Goal: Information Seeking & Learning: Learn about a topic

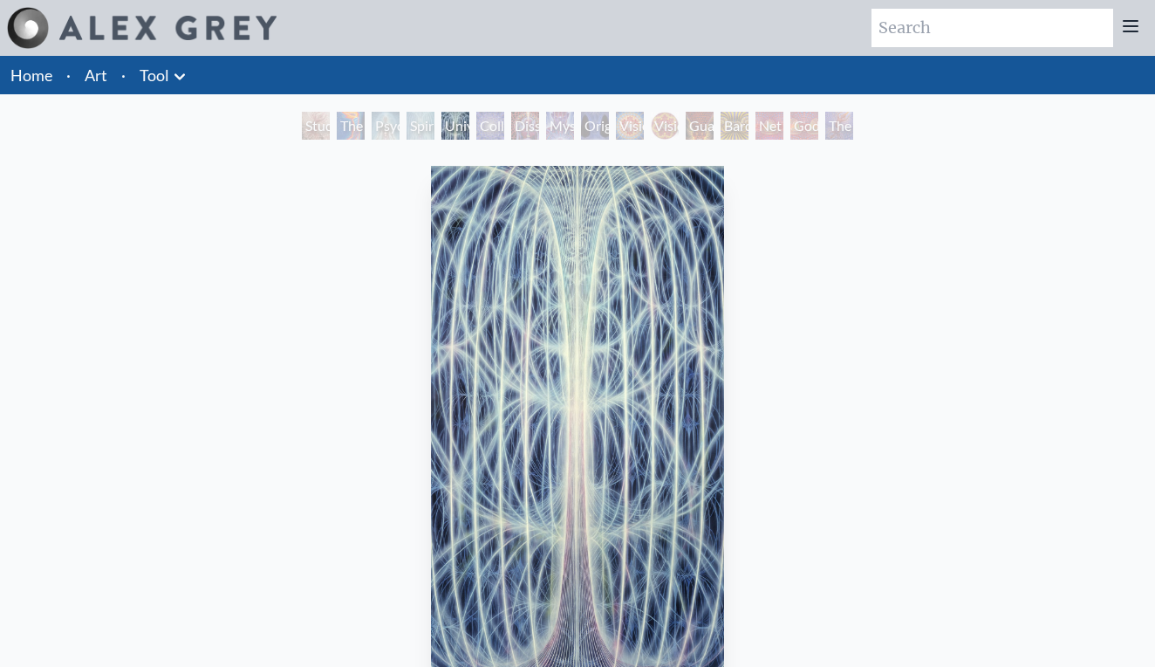
click at [564, 133] on div "Mystic Eye" at bounding box center [560, 126] width 28 height 28
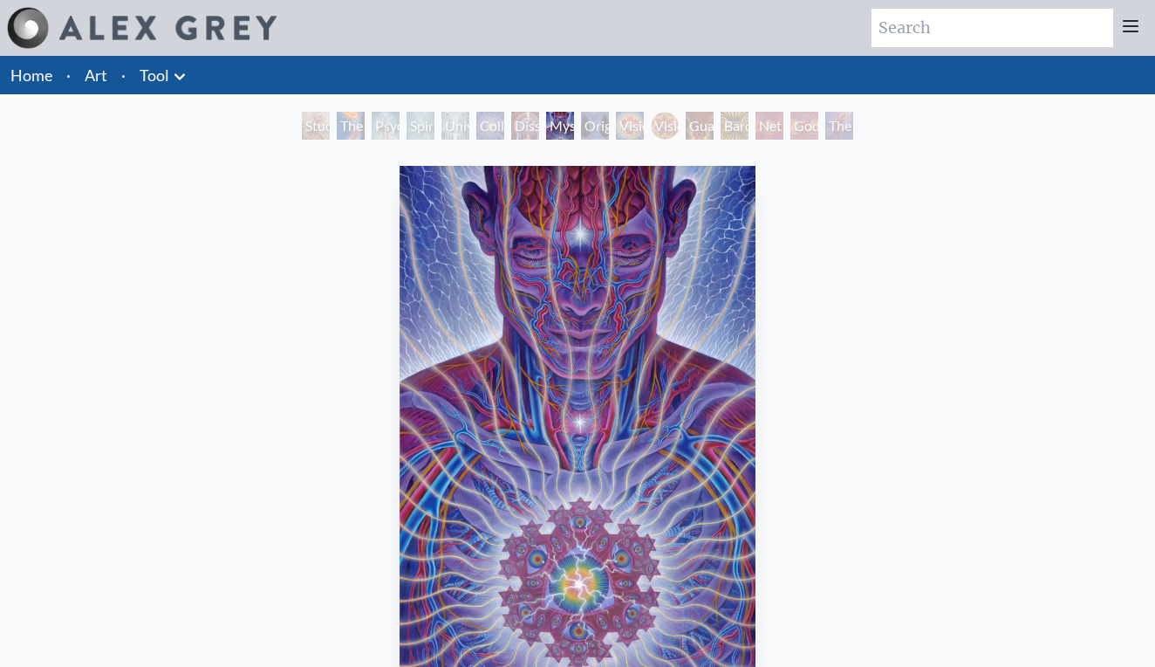
click at [302, 121] on div "Study for the Great Turn" at bounding box center [316, 126] width 28 height 28
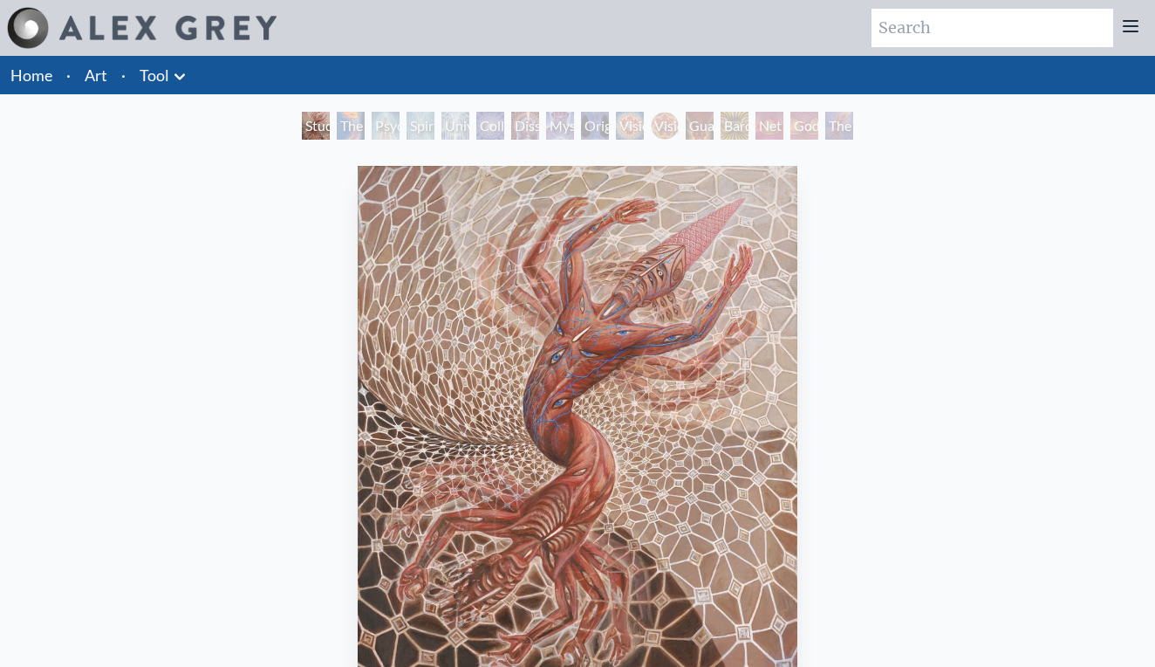
click at [407, 123] on div "Spiritual Energy System" at bounding box center [421, 126] width 28 height 28
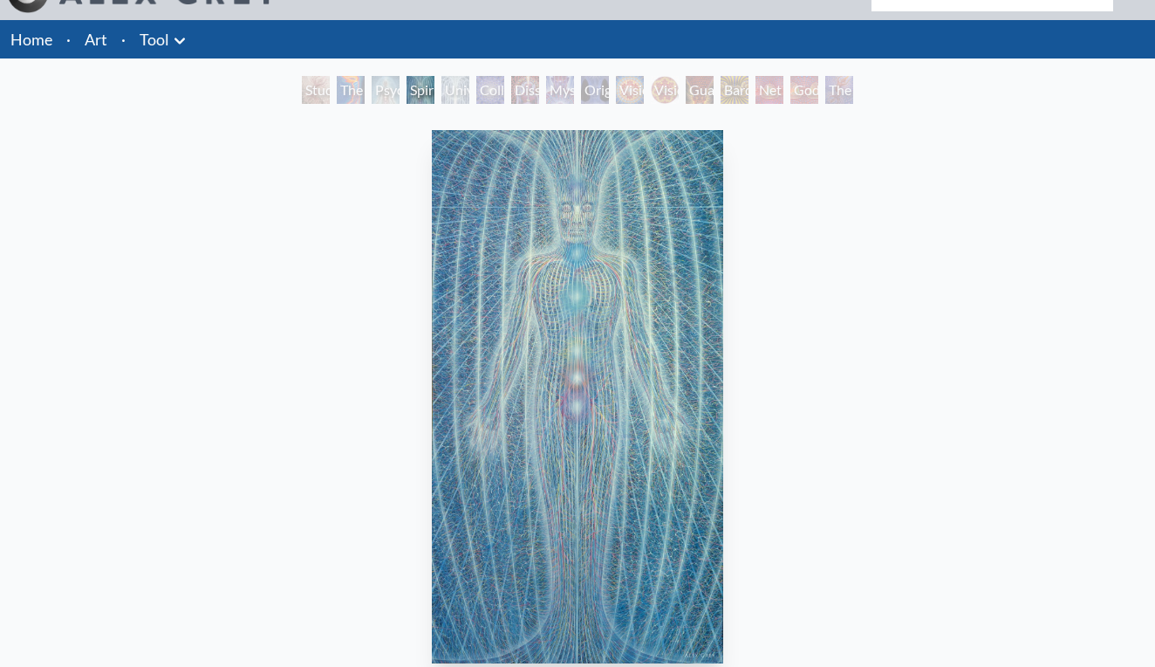
scroll to position [41, 0]
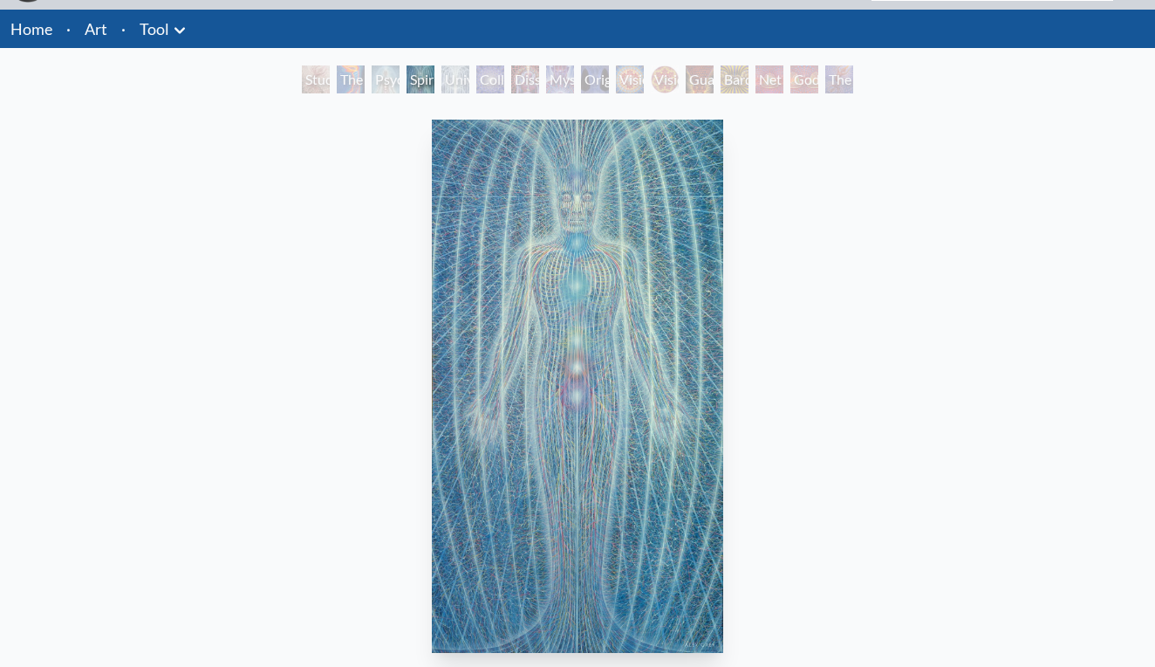
click at [835, 94] on div "Study for the Great Turn The Torch Psychic Energy System Spiritual Energy Syste…" at bounding box center [577, 81] width 558 height 33
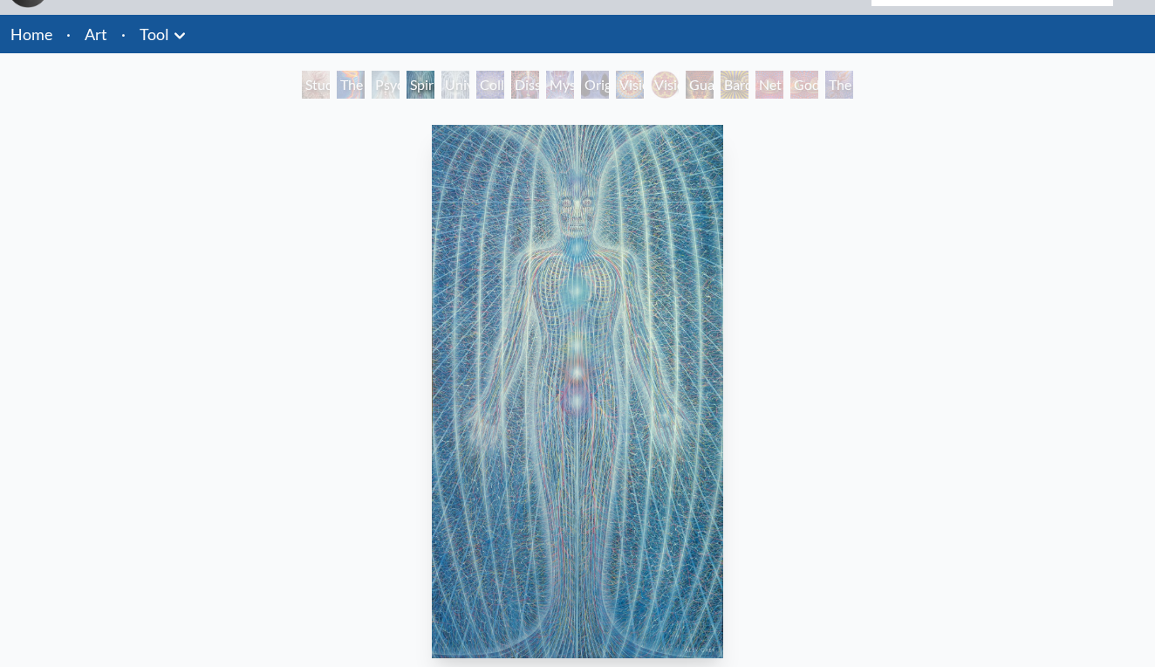
click at [837, 86] on div "The Great Turn" at bounding box center [839, 85] width 28 height 28
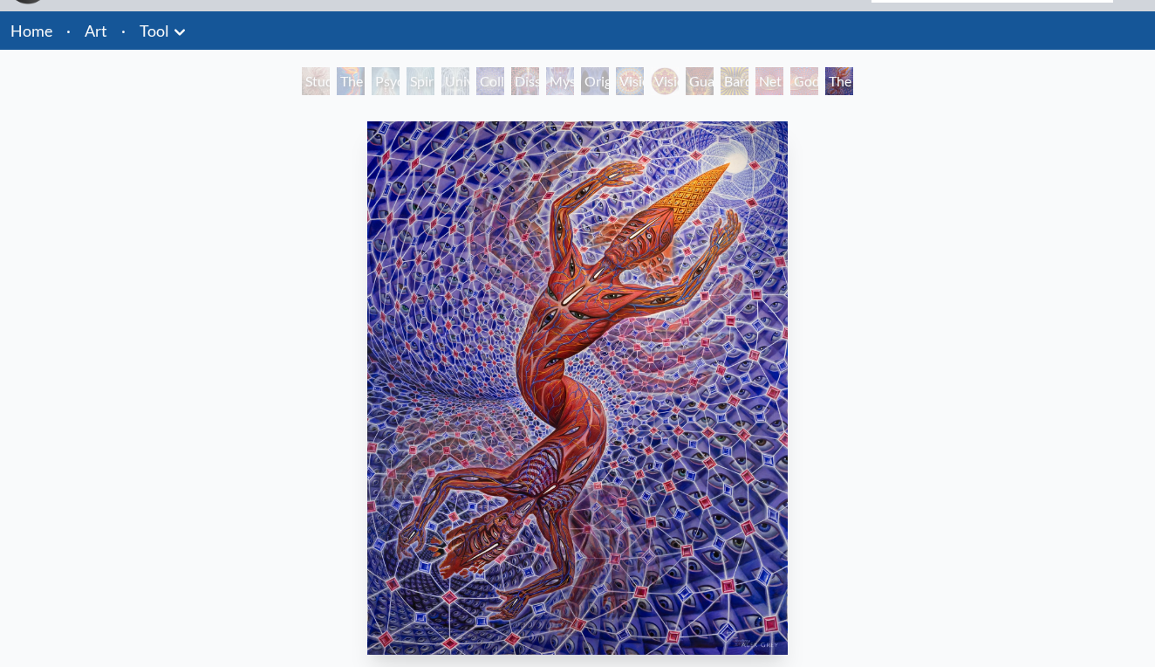
scroll to position [43, 1]
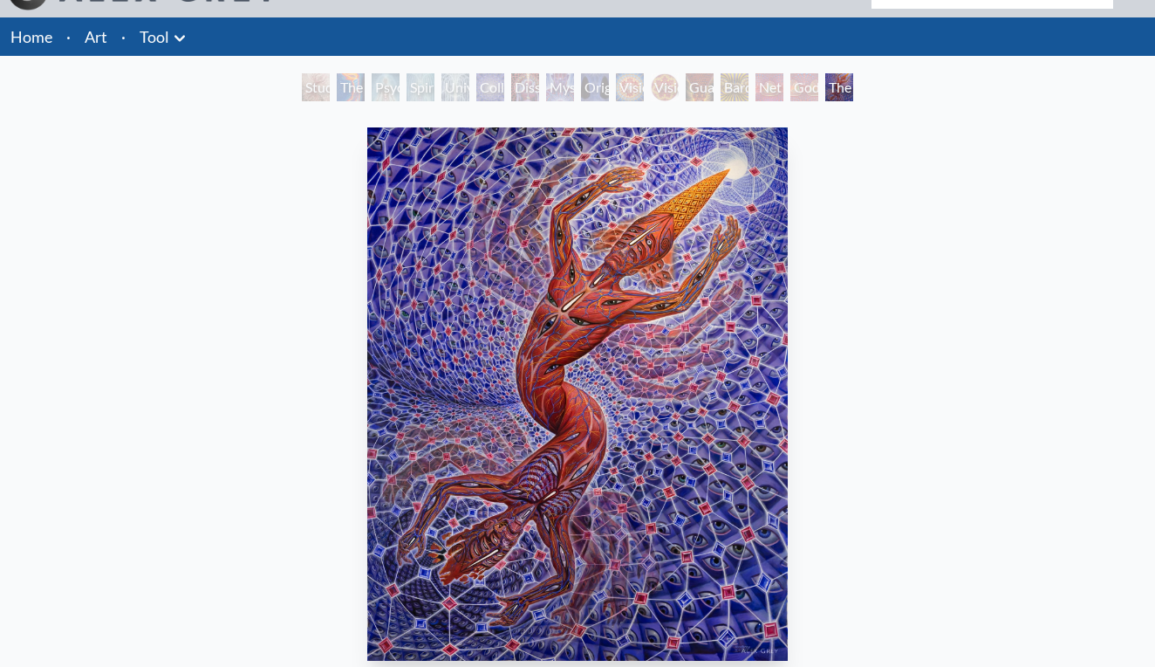
scroll to position [38, 0]
